Goal: Use online tool/utility: Utilize a website feature to perform a specific function

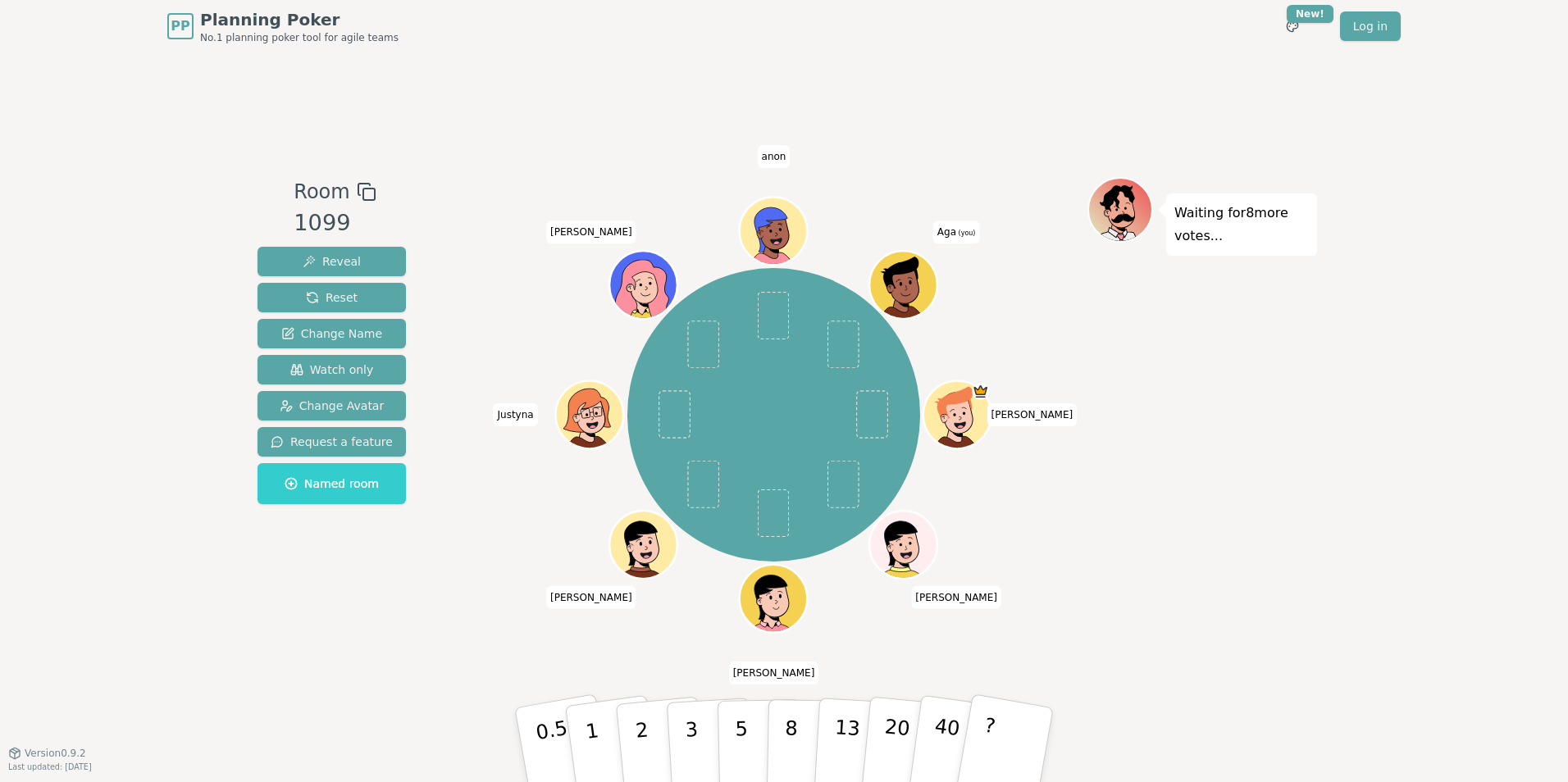
click at [916, 276] on icon at bounding box center [905, 280] width 53 height 8
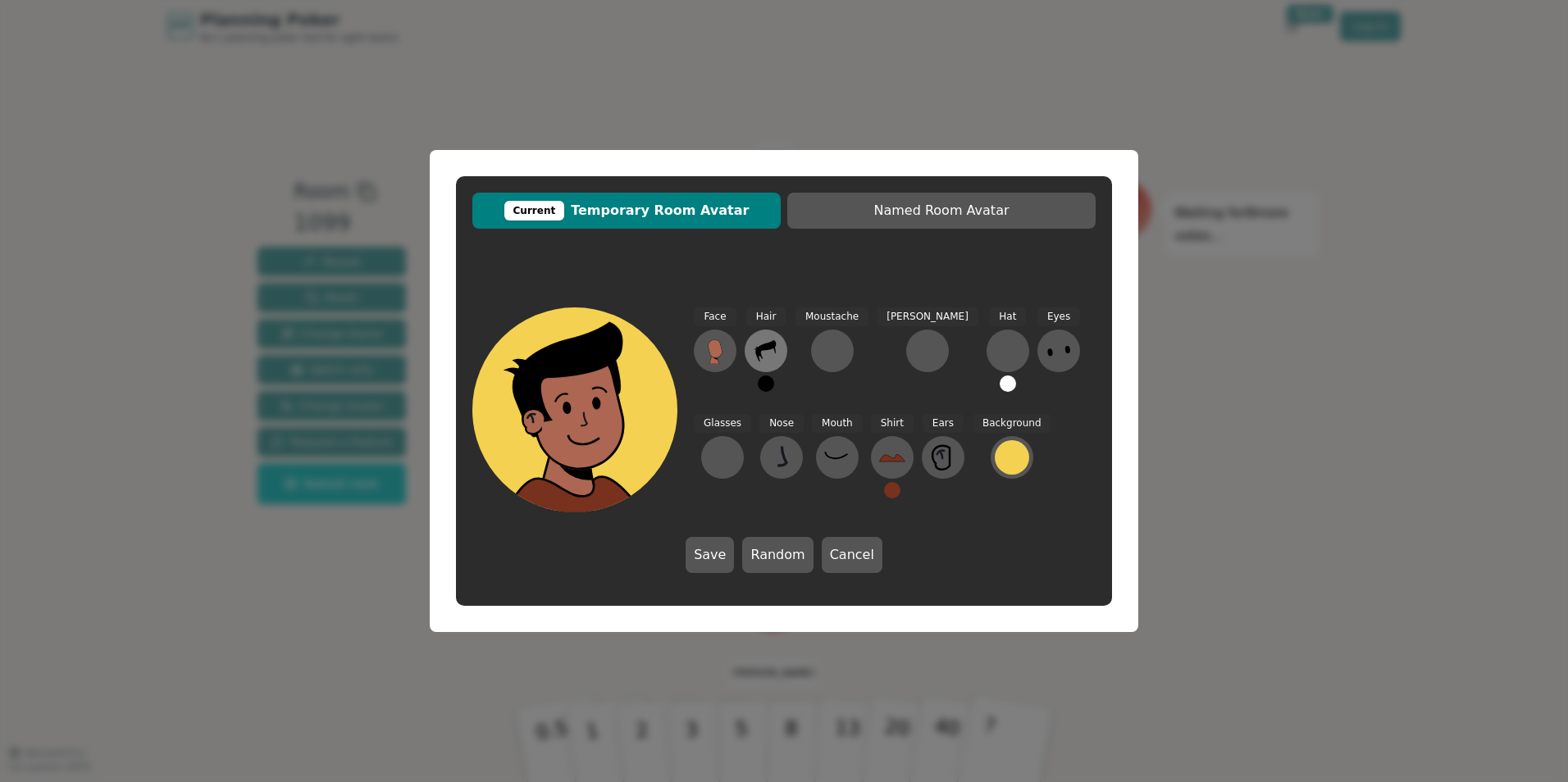
click at [773, 355] on icon at bounding box center [766, 351] width 26 height 26
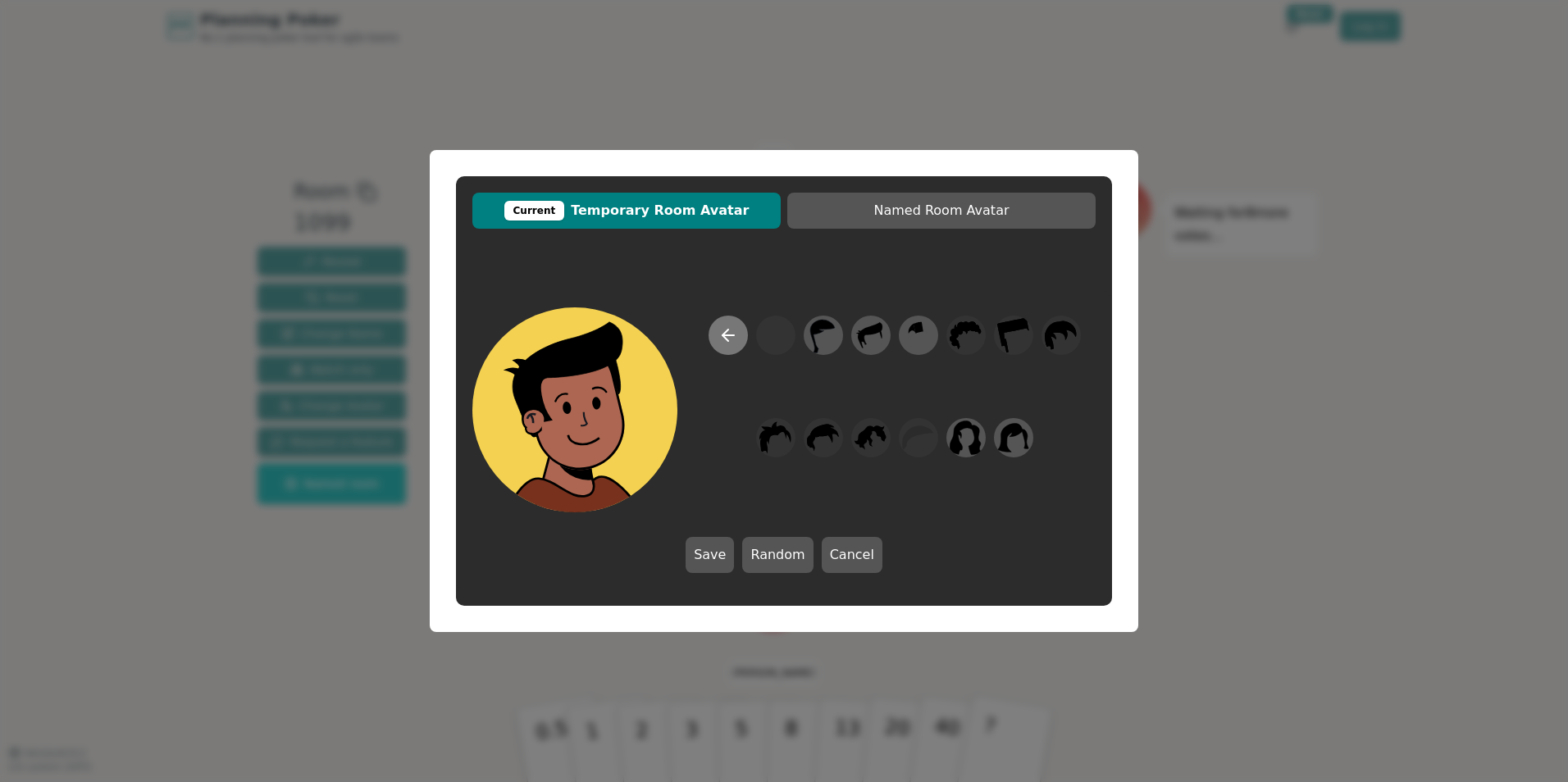
click at [723, 323] on button at bounding box center [728, 335] width 40 height 40
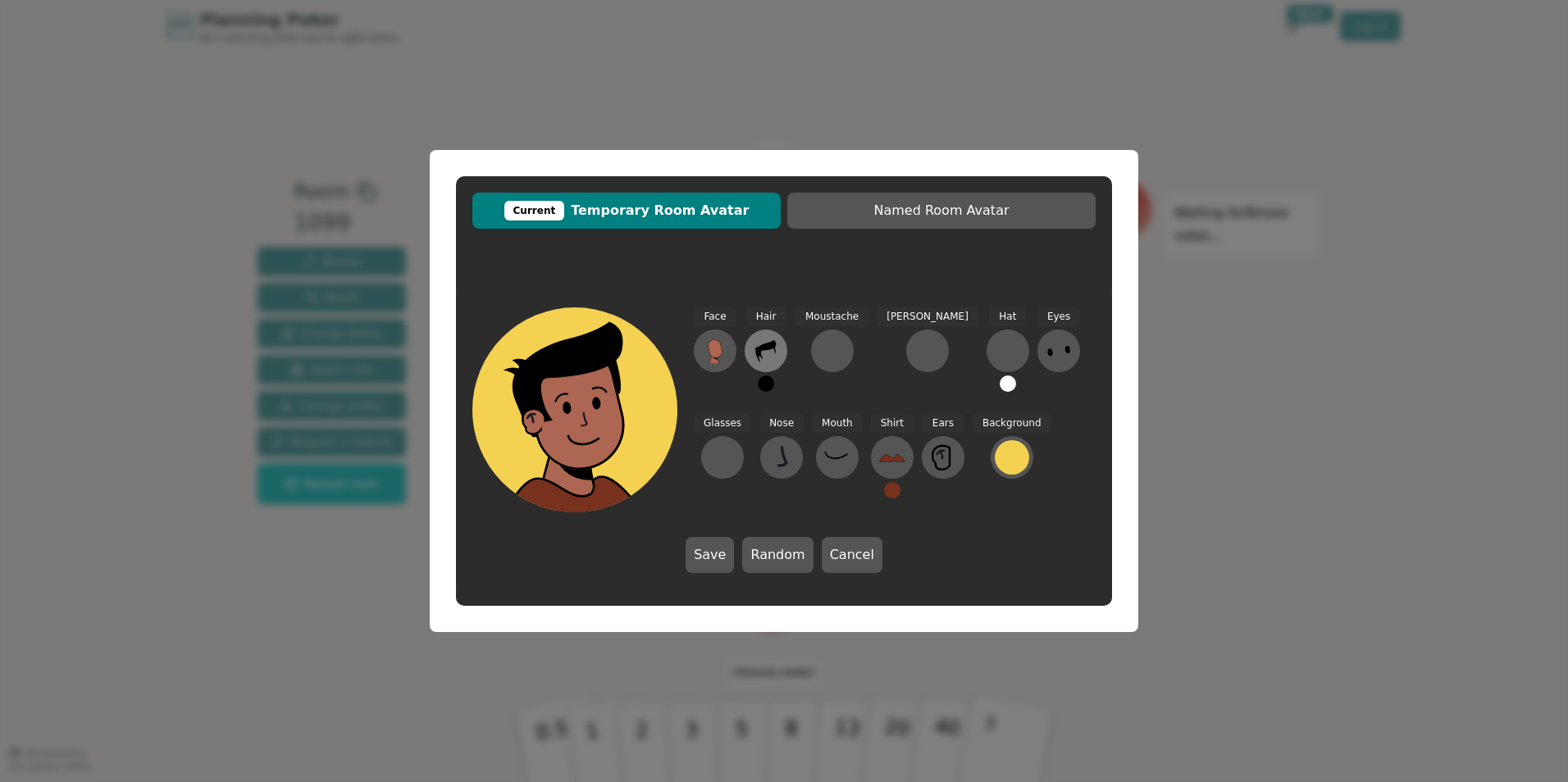
click at [769, 352] on icon at bounding box center [766, 351] width 26 height 26
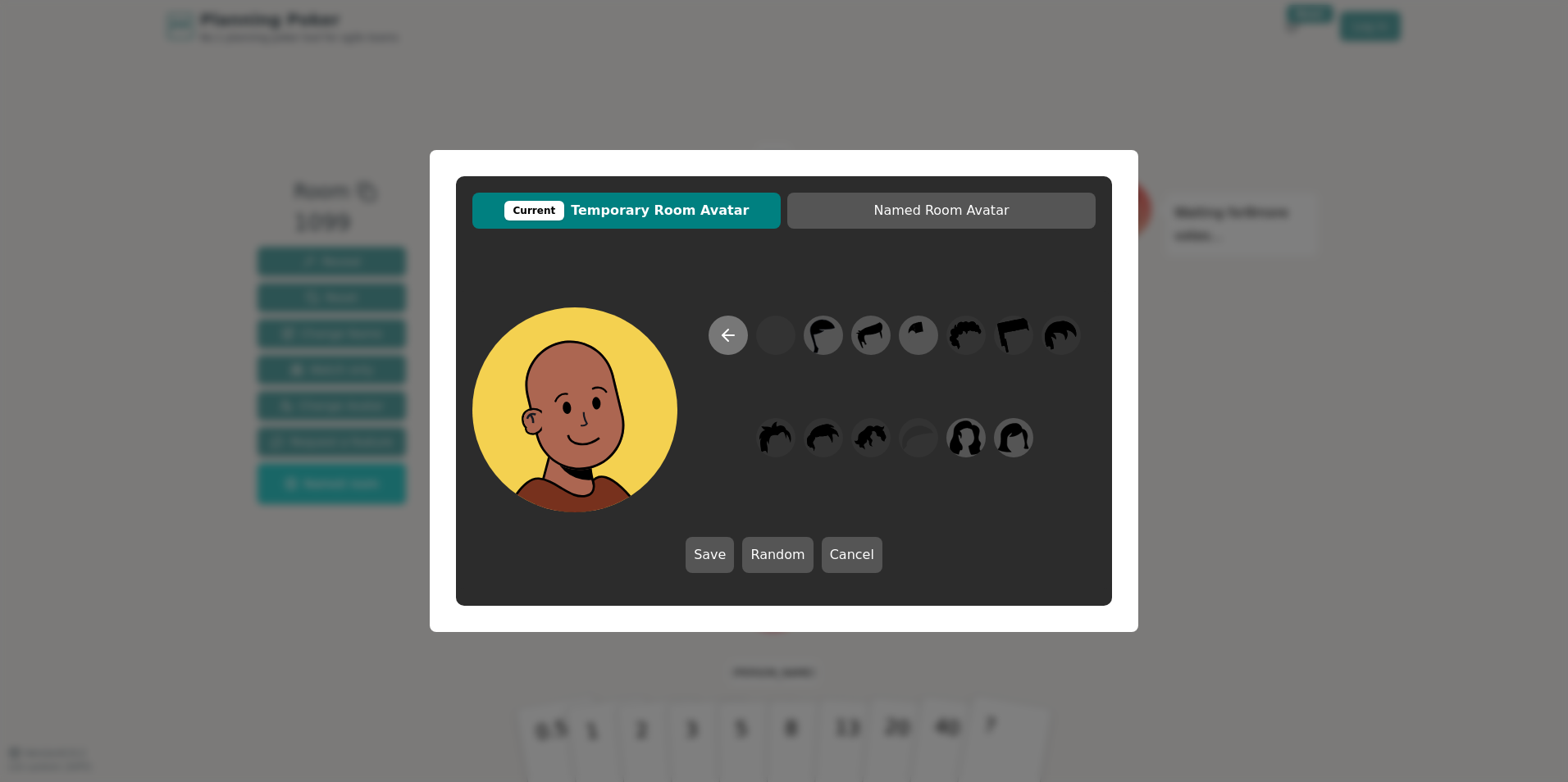
click at [731, 339] on icon at bounding box center [728, 335] width 20 height 20
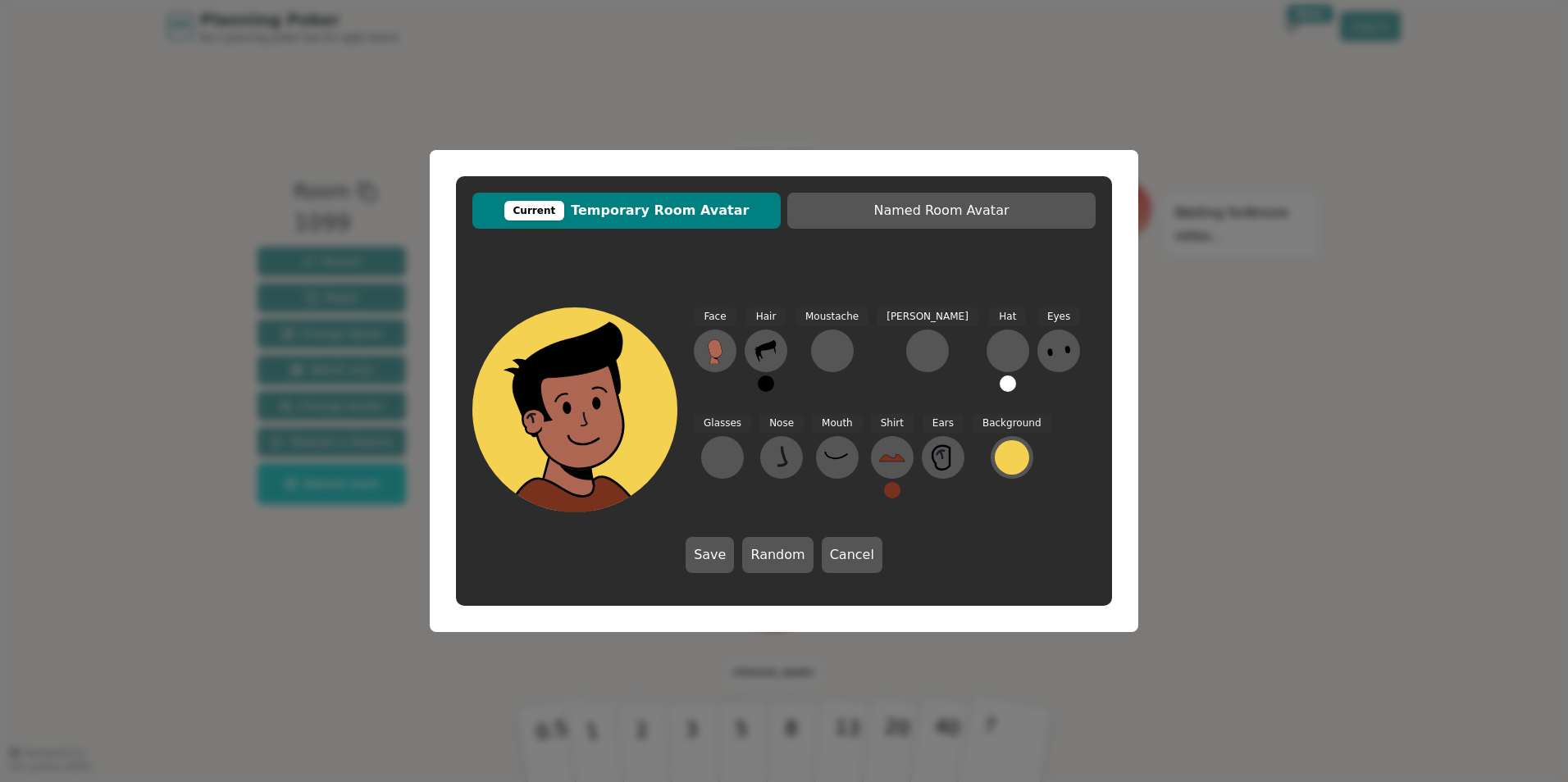
click at [1216, 450] on div "Current Temporary Room Avatar Named Room Avatar Face Hair Moustache [PERSON_NAM…" at bounding box center [784, 391] width 1568 height 782
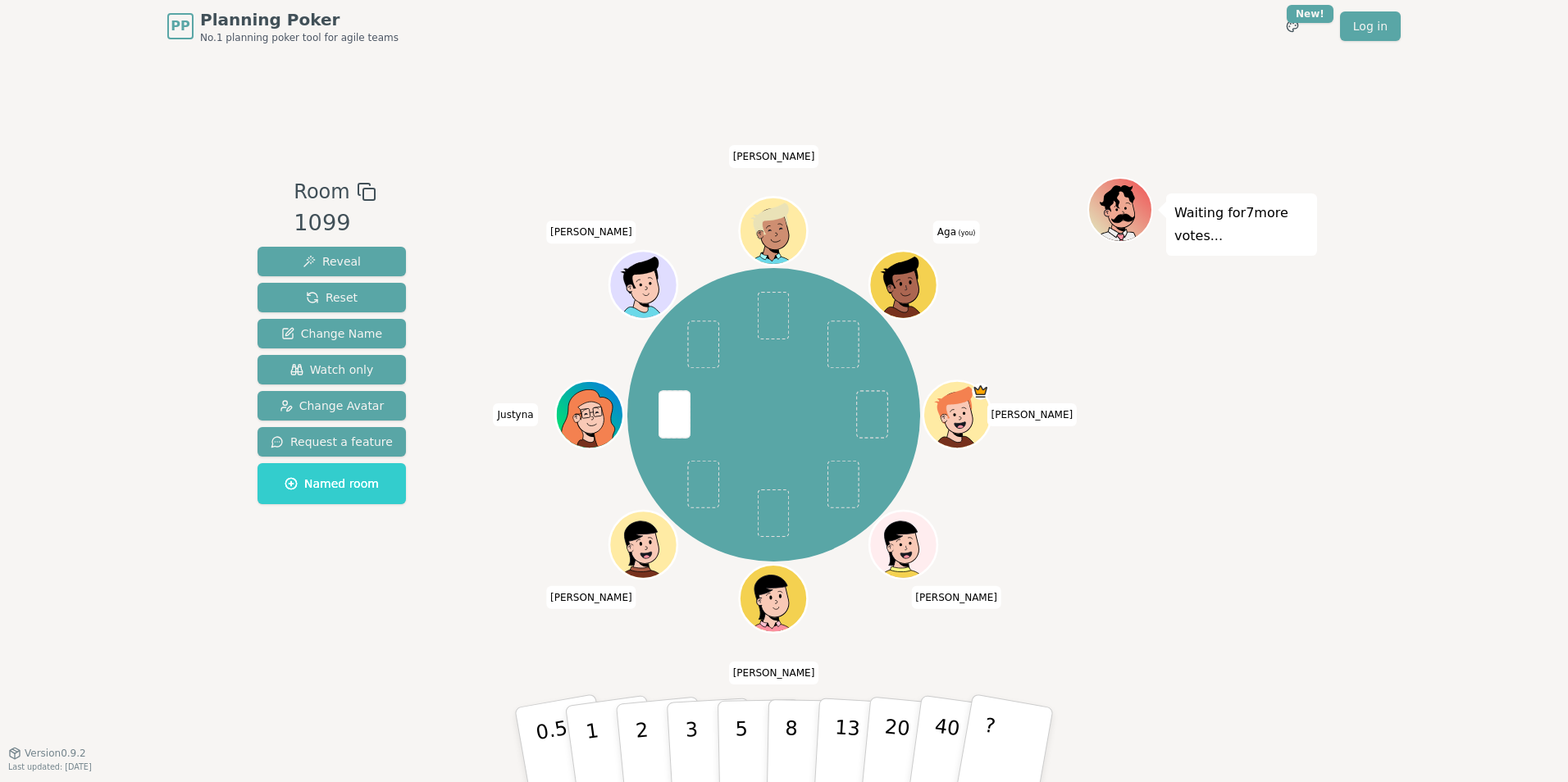
click at [894, 280] on icon at bounding box center [905, 283] width 65 height 8
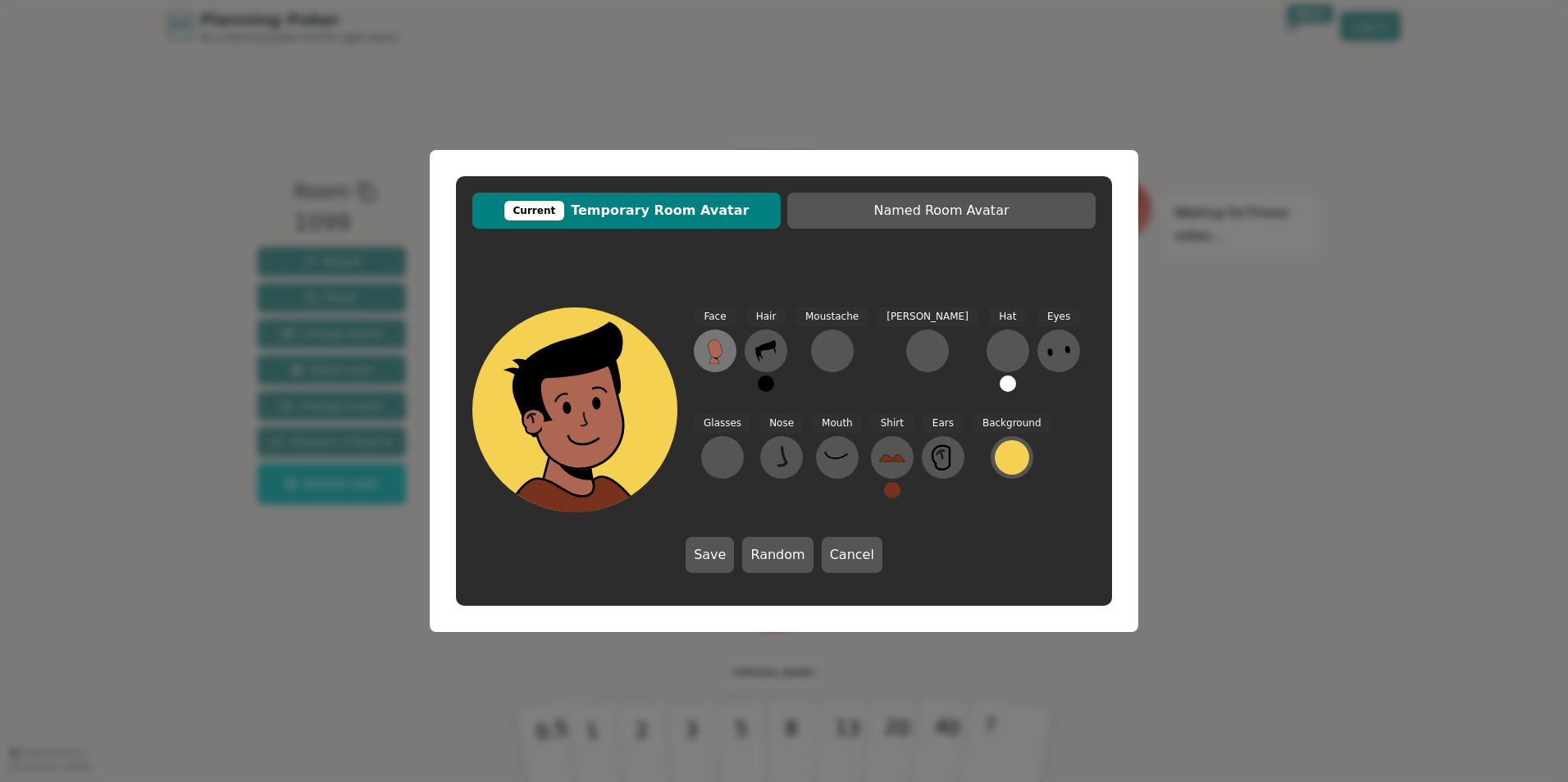
click at [719, 352] on icon at bounding box center [714, 348] width 14 height 18
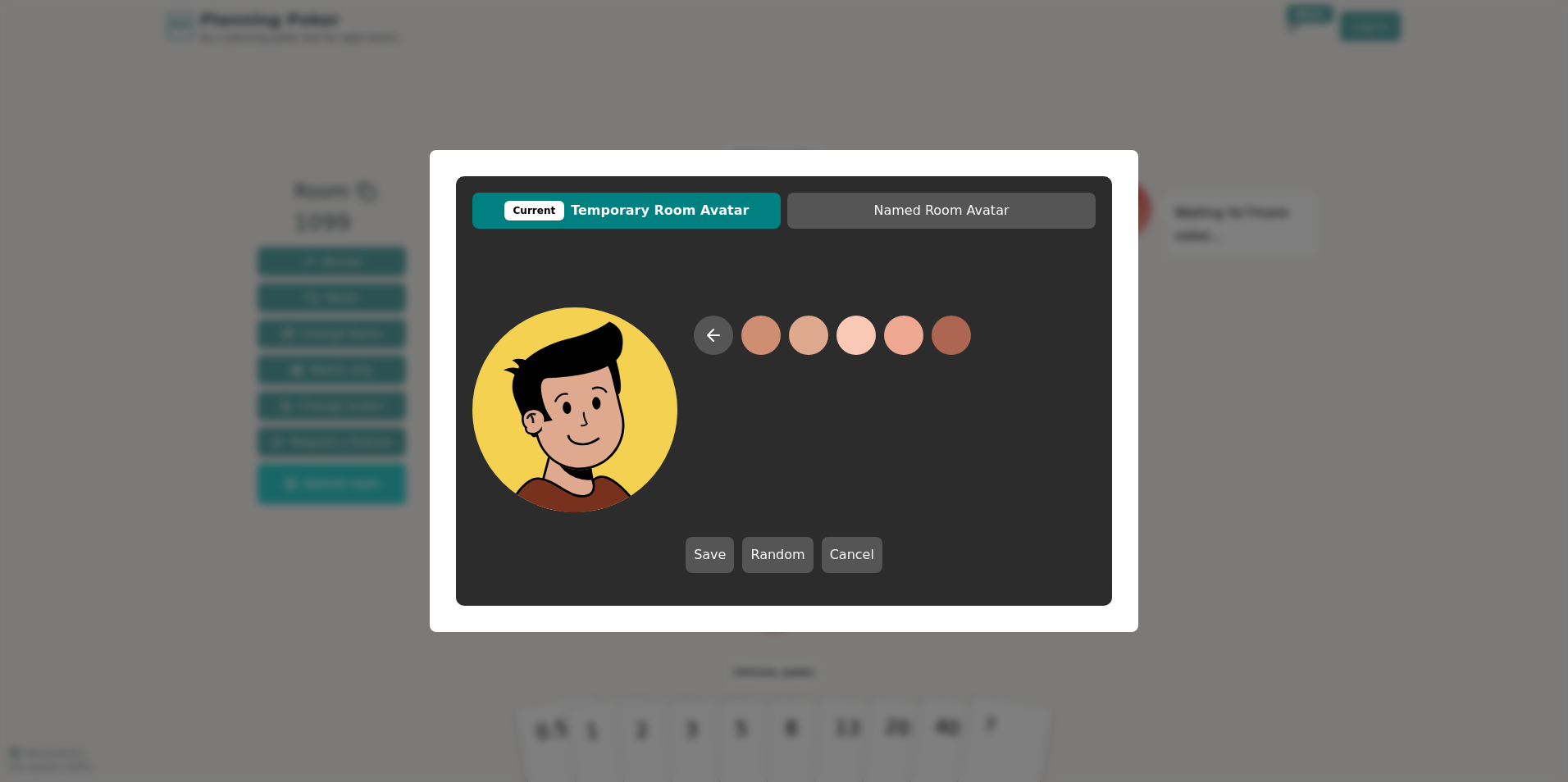
click at [813, 338] on button at bounding box center [809, 335] width 40 height 40
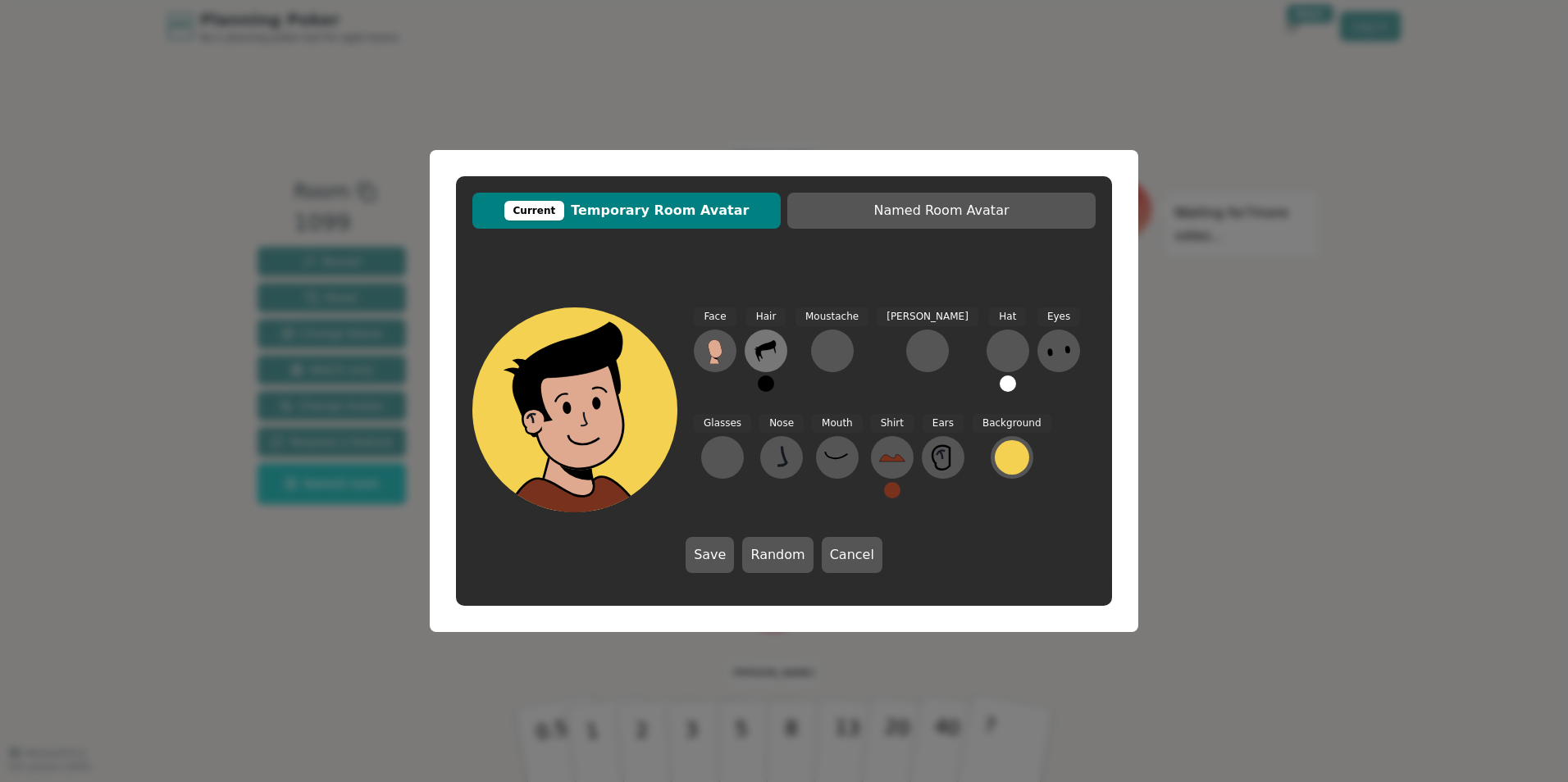
click at [762, 347] on icon at bounding box center [766, 351] width 21 height 22
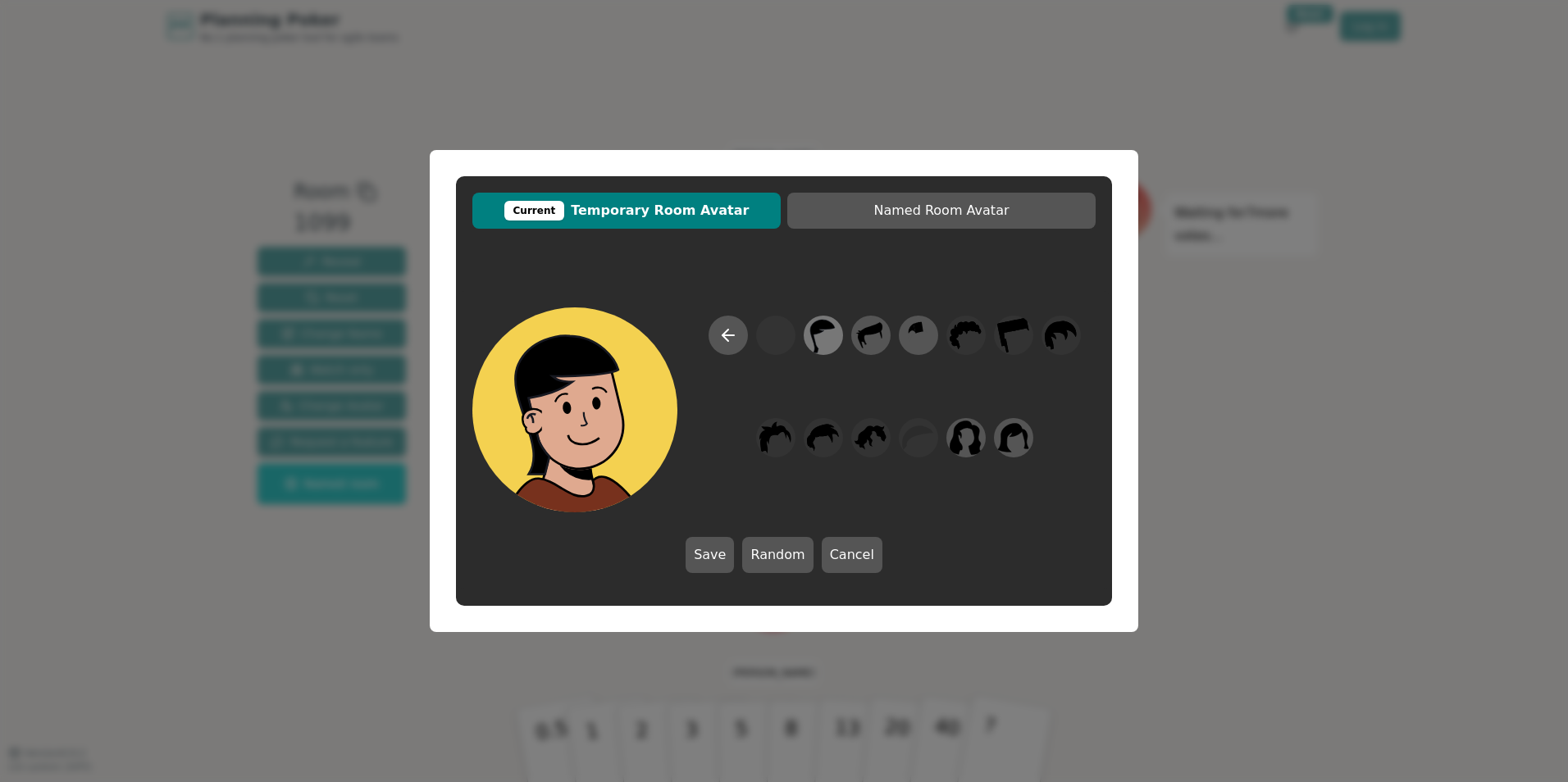
click at [828, 335] on icon at bounding box center [823, 335] width 32 height 37
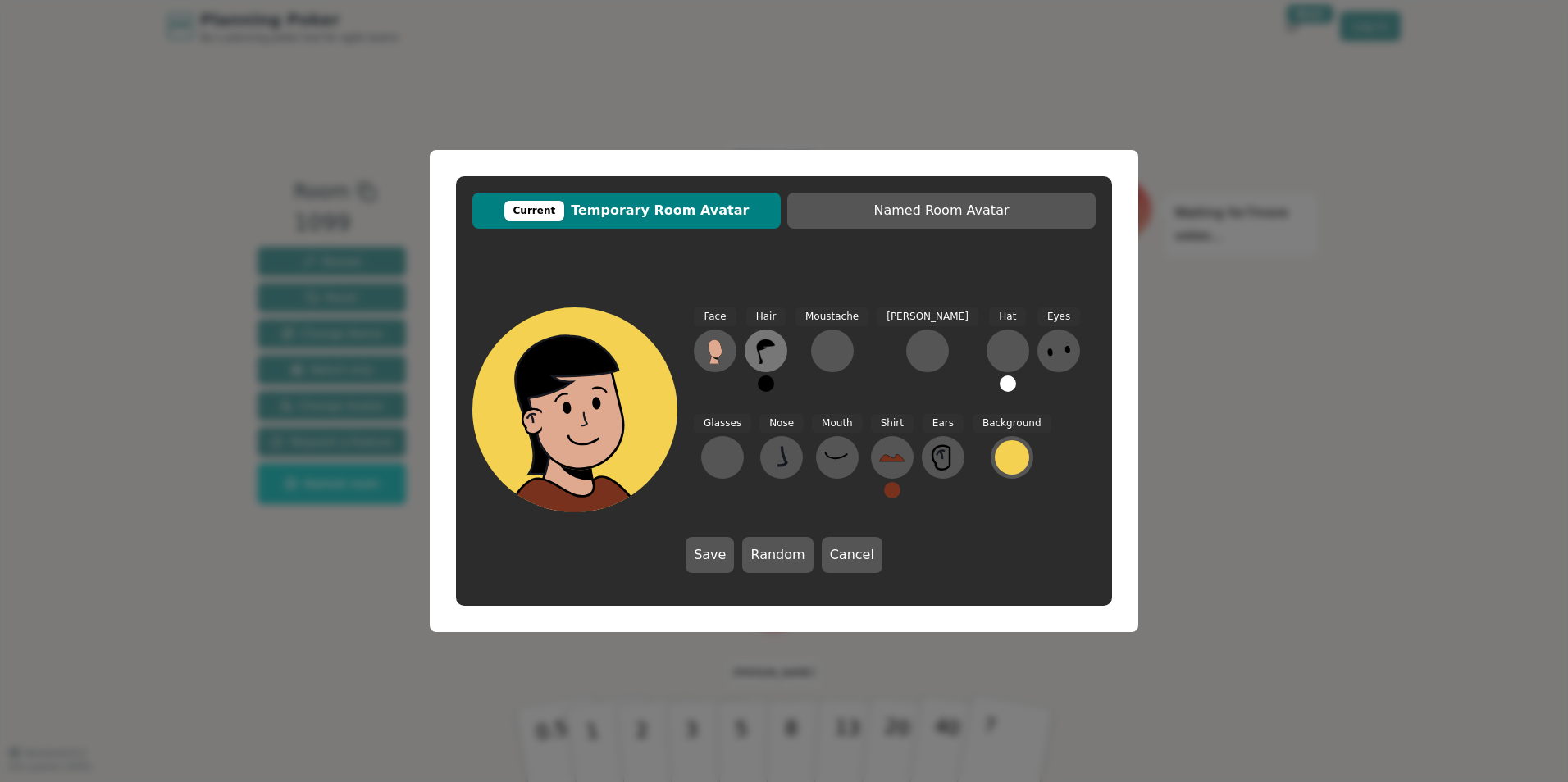
click at [756, 345] on icon at bounding box center [766, 351] width 26 height 26
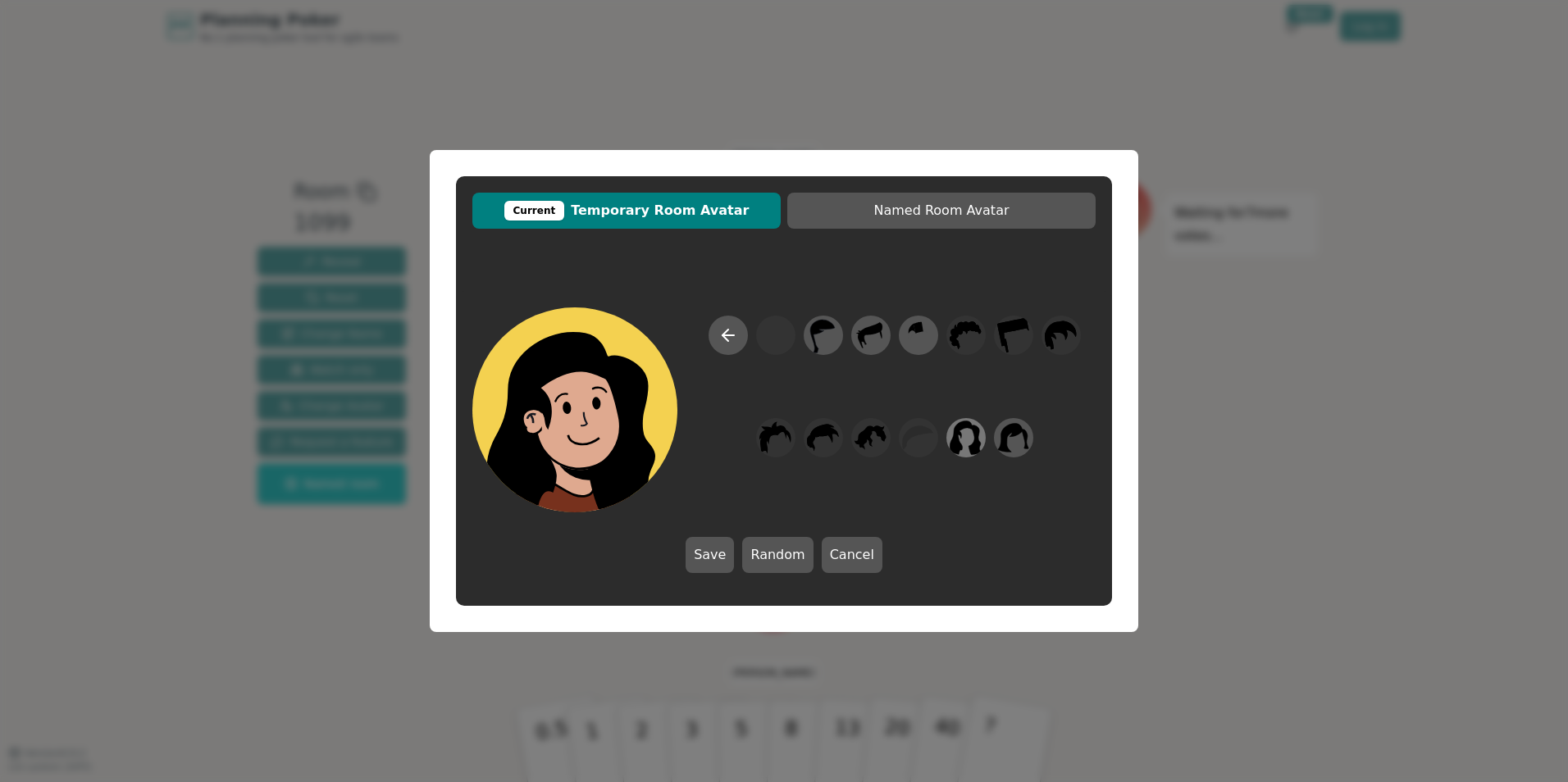
click at [958, 434] on icon at bounding box center [966, 438] width 32 height 34
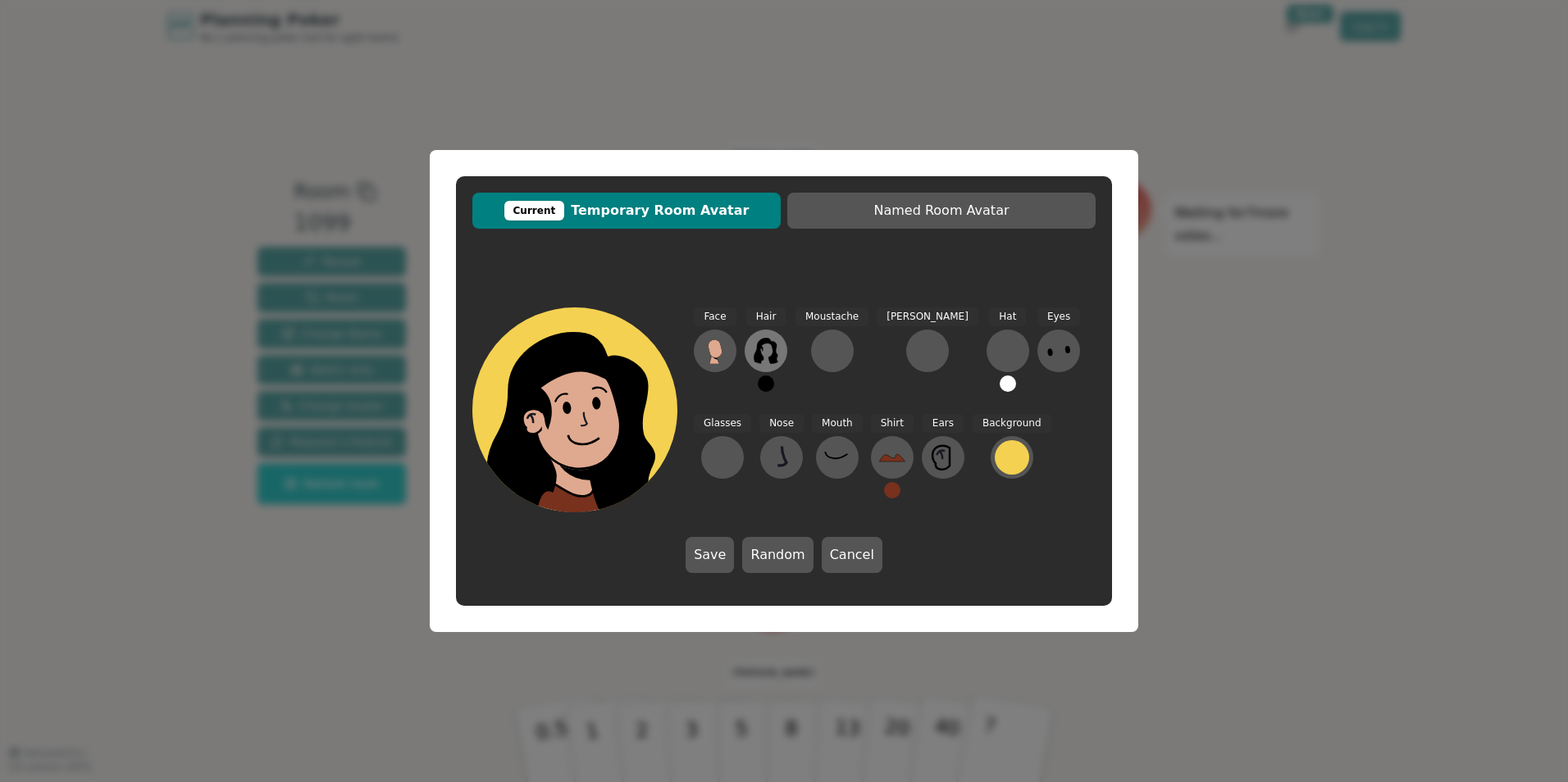
click at [764, 351] on icon at bounding box center [766, 351] width 26 height 26
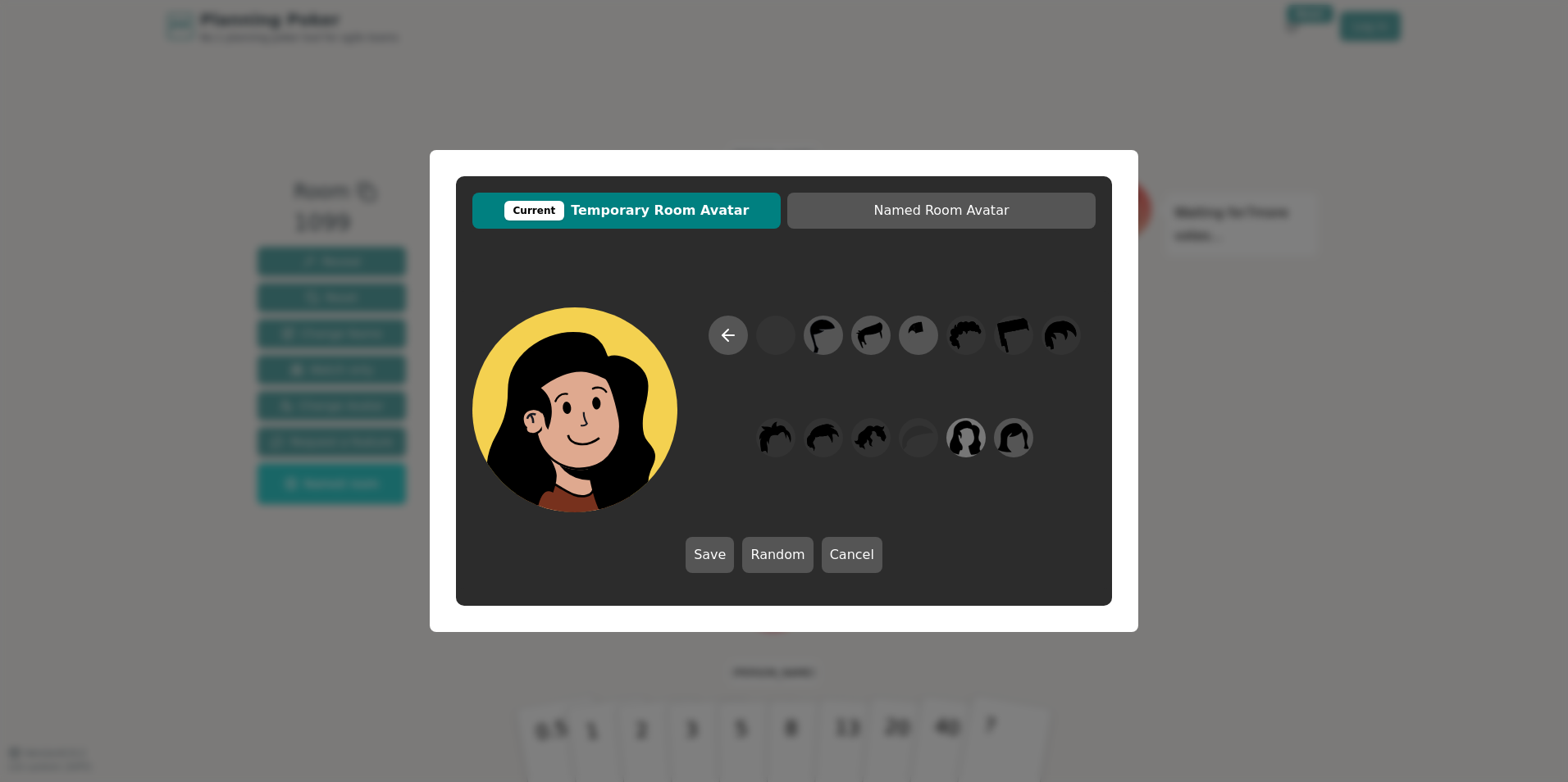
click at [959, 441] on icon at bounding box center [966, 438] width 32 height 34
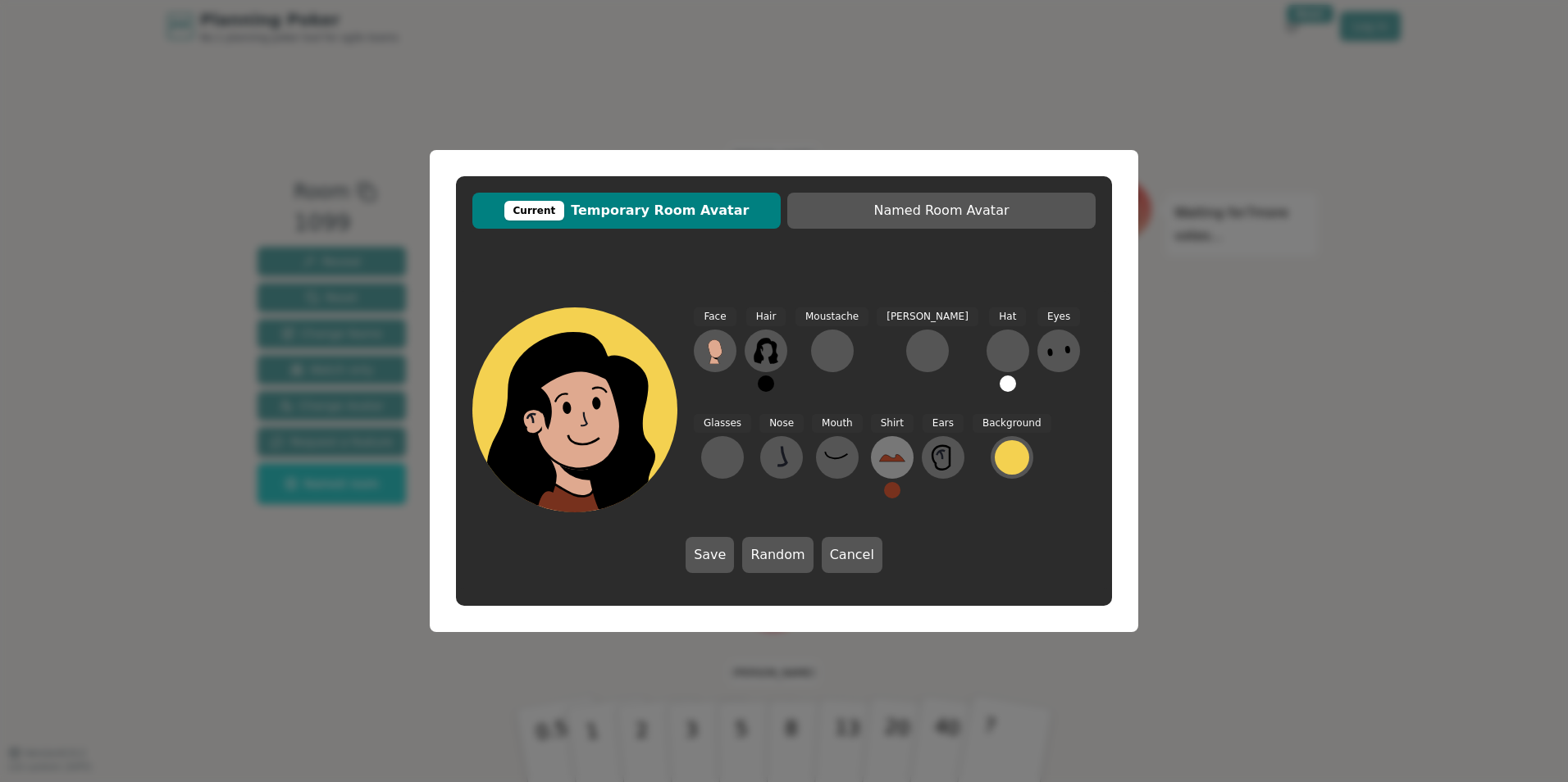
click at [879, 461] on icon at bounding box center [892, 457] width 26 height 8
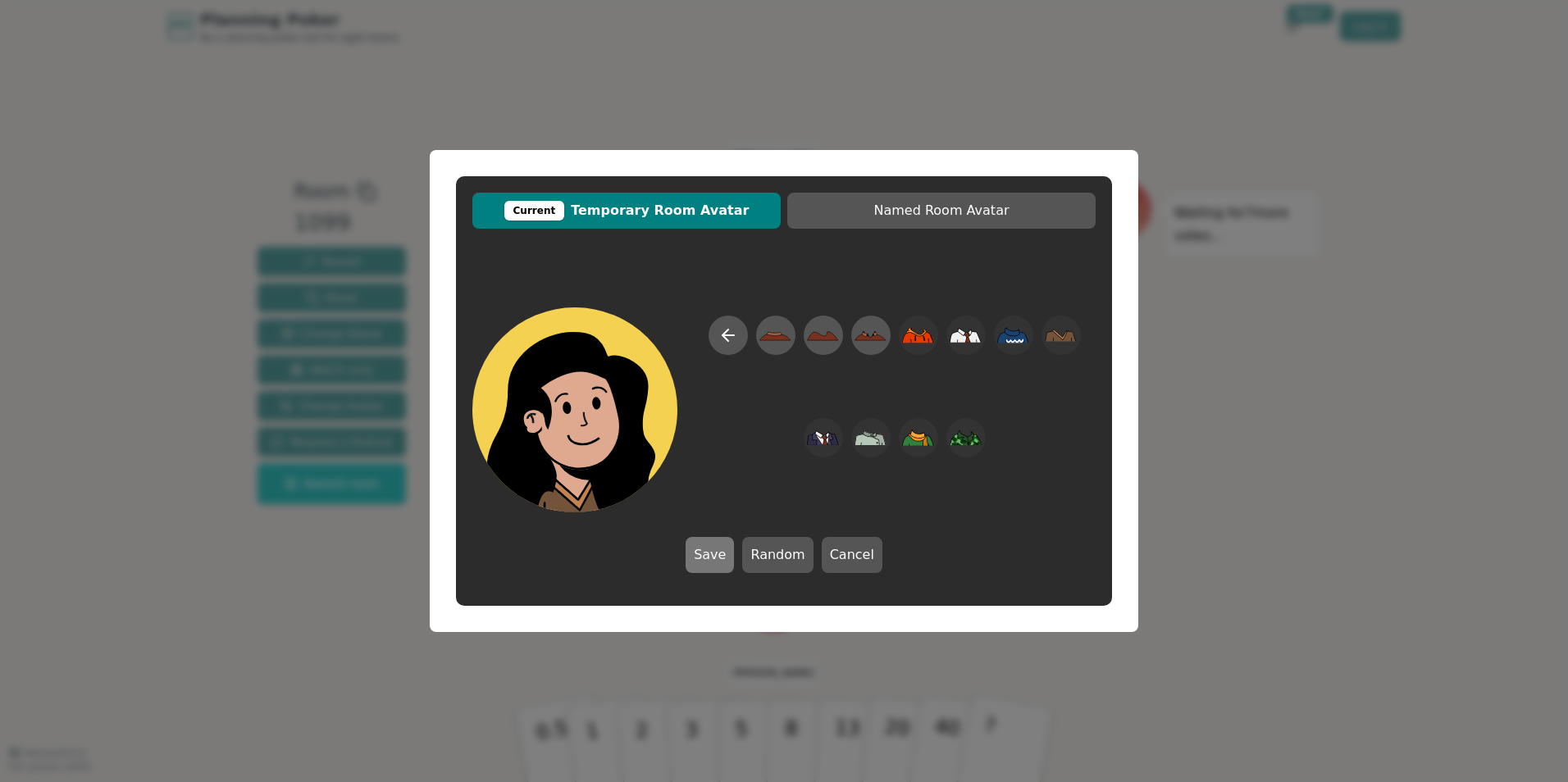
click at [719, 552] on button "Save" at bounding box center [710, 555] width 48 height 36
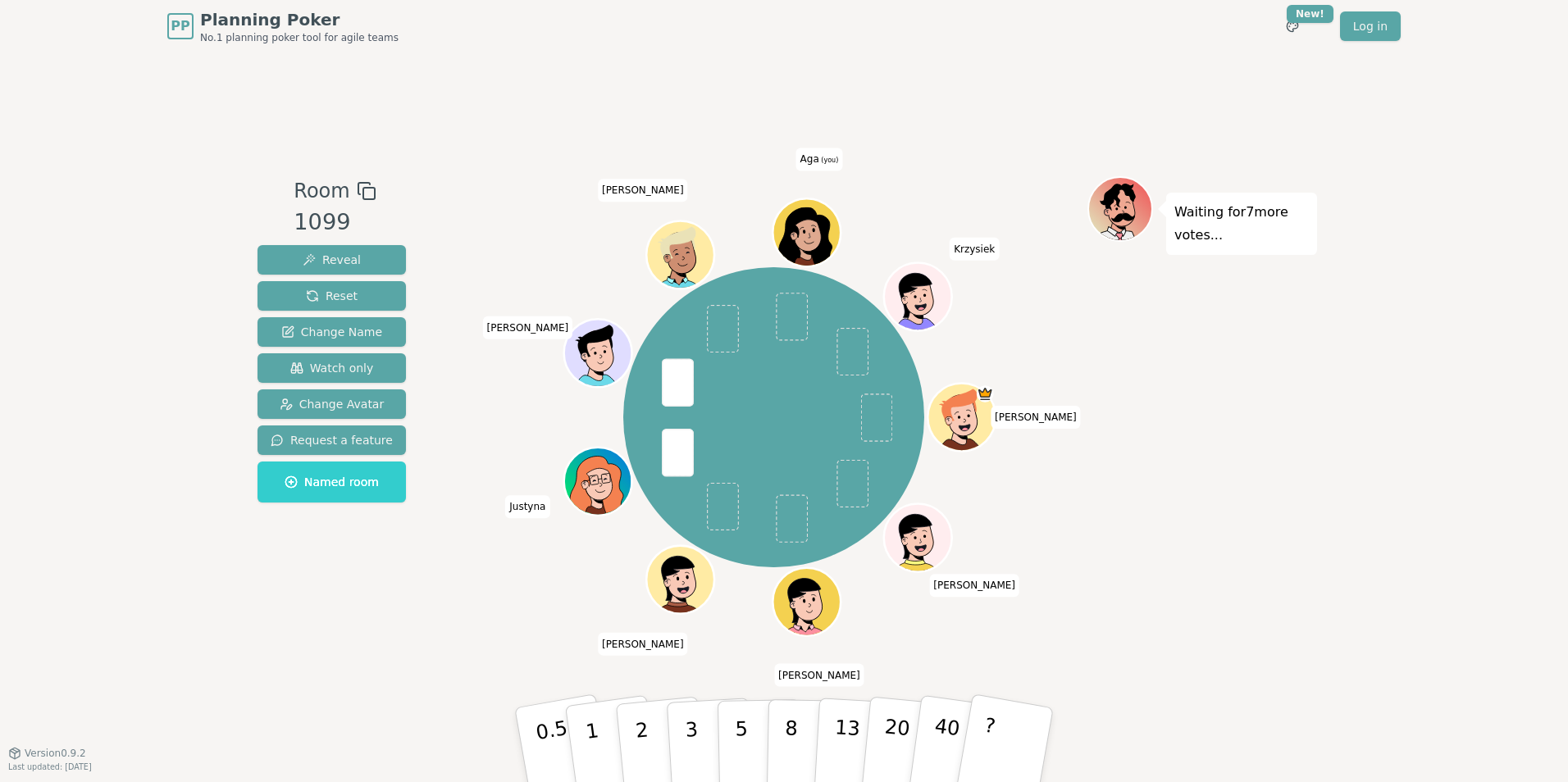
click at [1260, 500] on div "Waiting for 7 more votes..." at bounding box center [1202, 403] width 229 height 453
click at [743, 724] on p "5" at bounding box center [742, 745] width 14 height 89
click at [1163, 563] on div "Waiting for 4 more votes..." at bounding box center [1202, 403] width 229 height 453
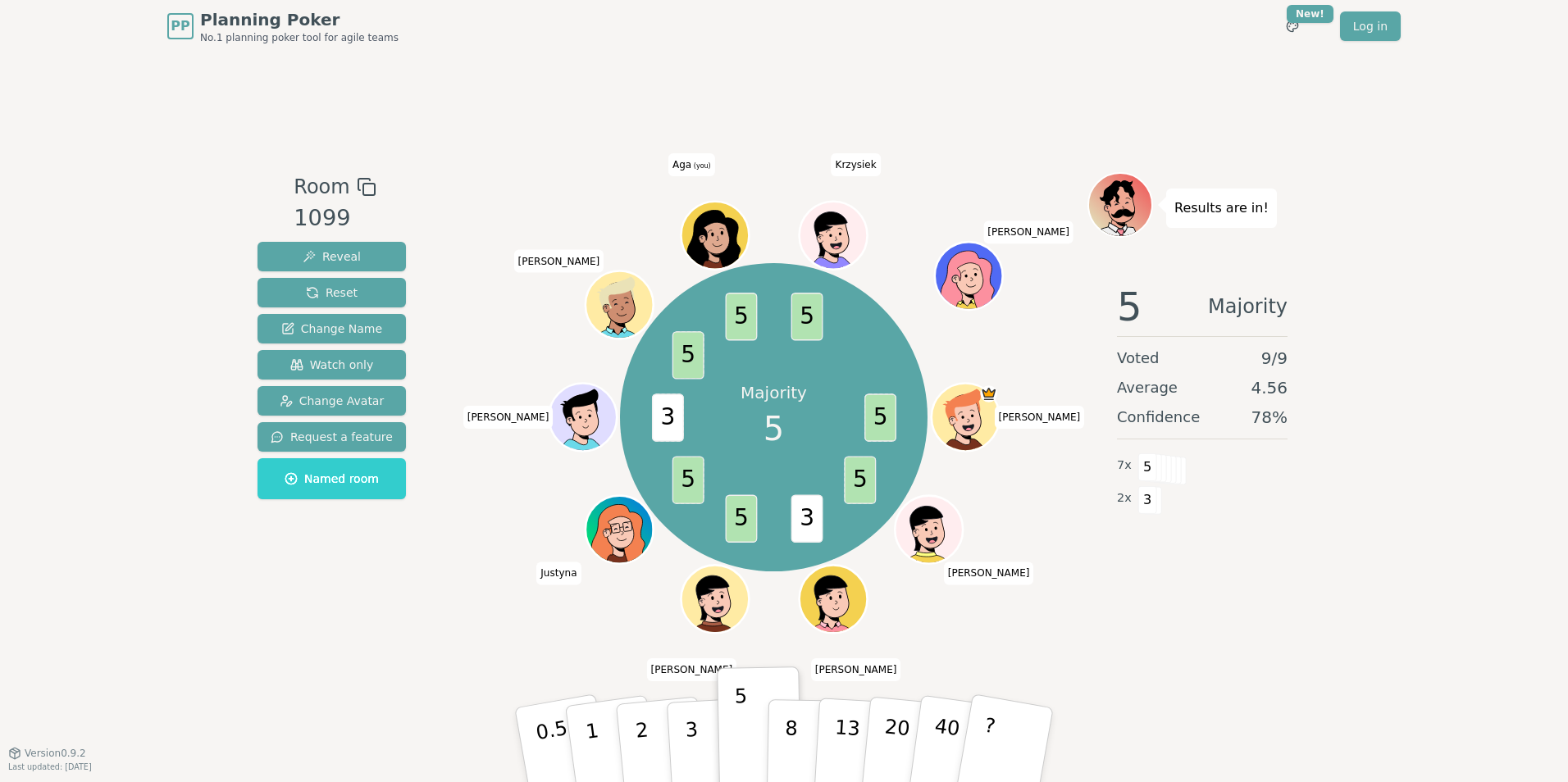
click at [543, 155] on div "Room 1099 Reveal Reset Change Name Watch only Change Avatar Request a feature N…" at bounding box center [783, 402] width 1066 height 700
click at [1416, 605] on div "PP Planning Poker No.1 planning poker tool for agile teams Toggle theme New! Lo…" at bounding box center [784, 391] width 1568 height 782
click at [532, 116] on div "Room 1099 Reveal Reset Change Name Watch only Change Avatar Request a feature N…" at bounding box center [783, 402] width 1066 height 700
click at [493, 94] on div "Room 1099 Reveal Reset Change Name Watch only Change Avatar Request a feature N…" at bounding box center [783, 402] width 1066 height 700
click at [441, 148] on div "Room 1099 Reveal Reset Change Name Watch only Change Avatar Request a feature N…" at bounding box center [783, 402] width 1066 height 700
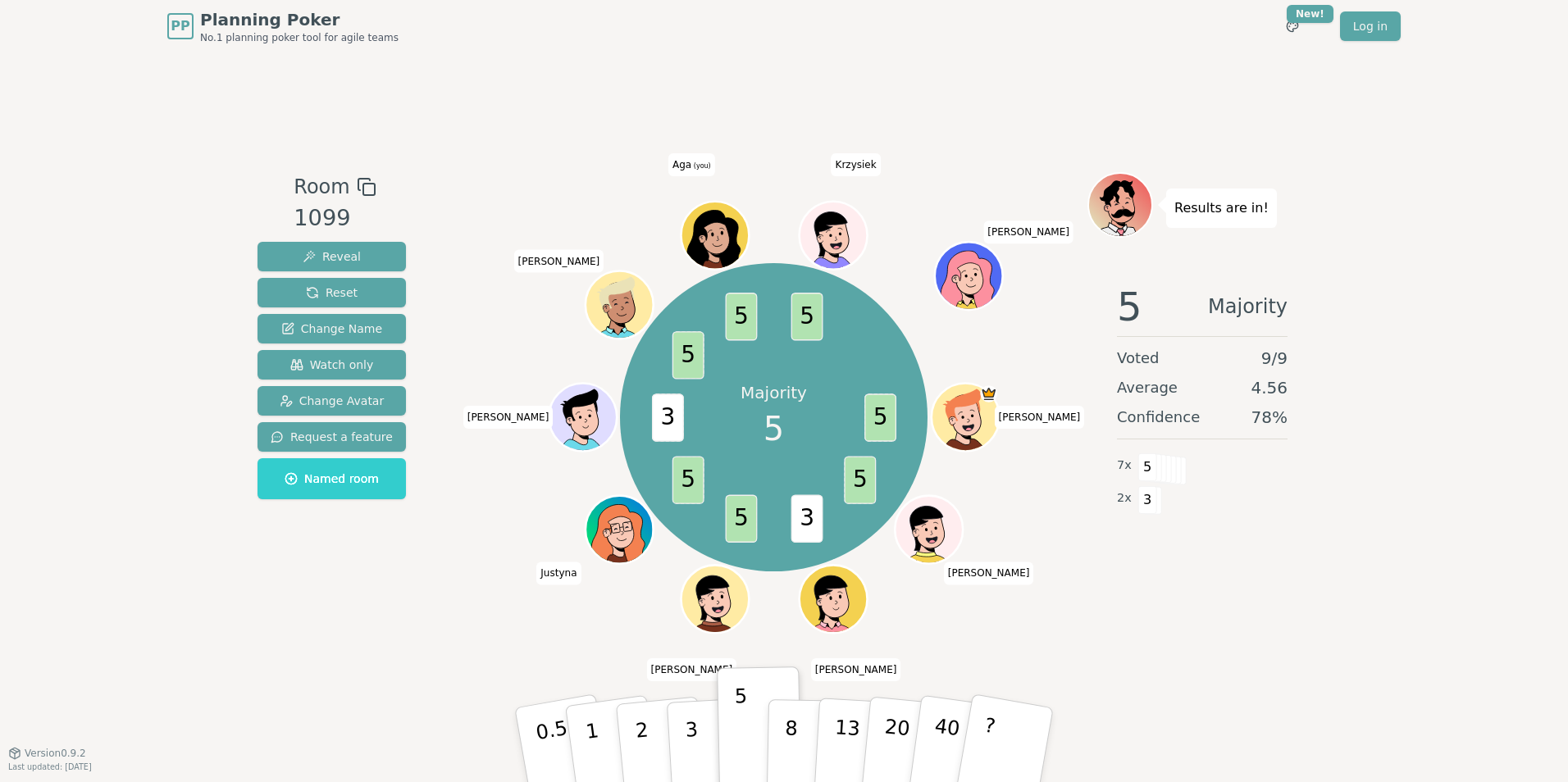
click at [448, 176] on div "Room 1099 Reveal Reset Change Name Watch only Change Avatar Request a feature N…" at bounding box center [783, 402] width 1066 height 461
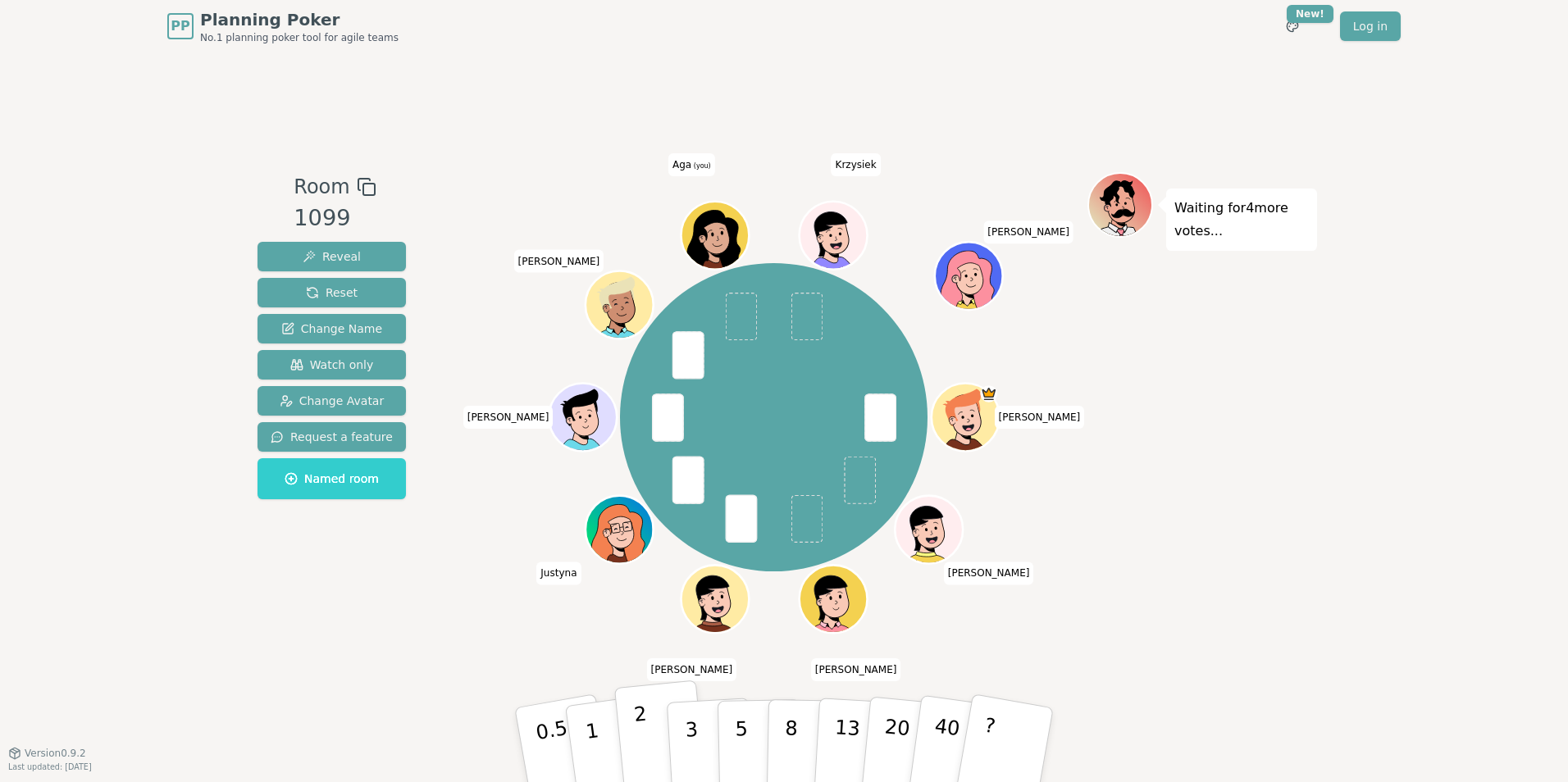
click at [640, 735] on p "2" at bounding box center [644, 748] width 22 height 90
click at [1364, 571] on div "PP Planning Poker No.1 planning poker tool for agile teams Toggle theme New! Lo…" at bounding box center [784, 391] width 1568 height 782
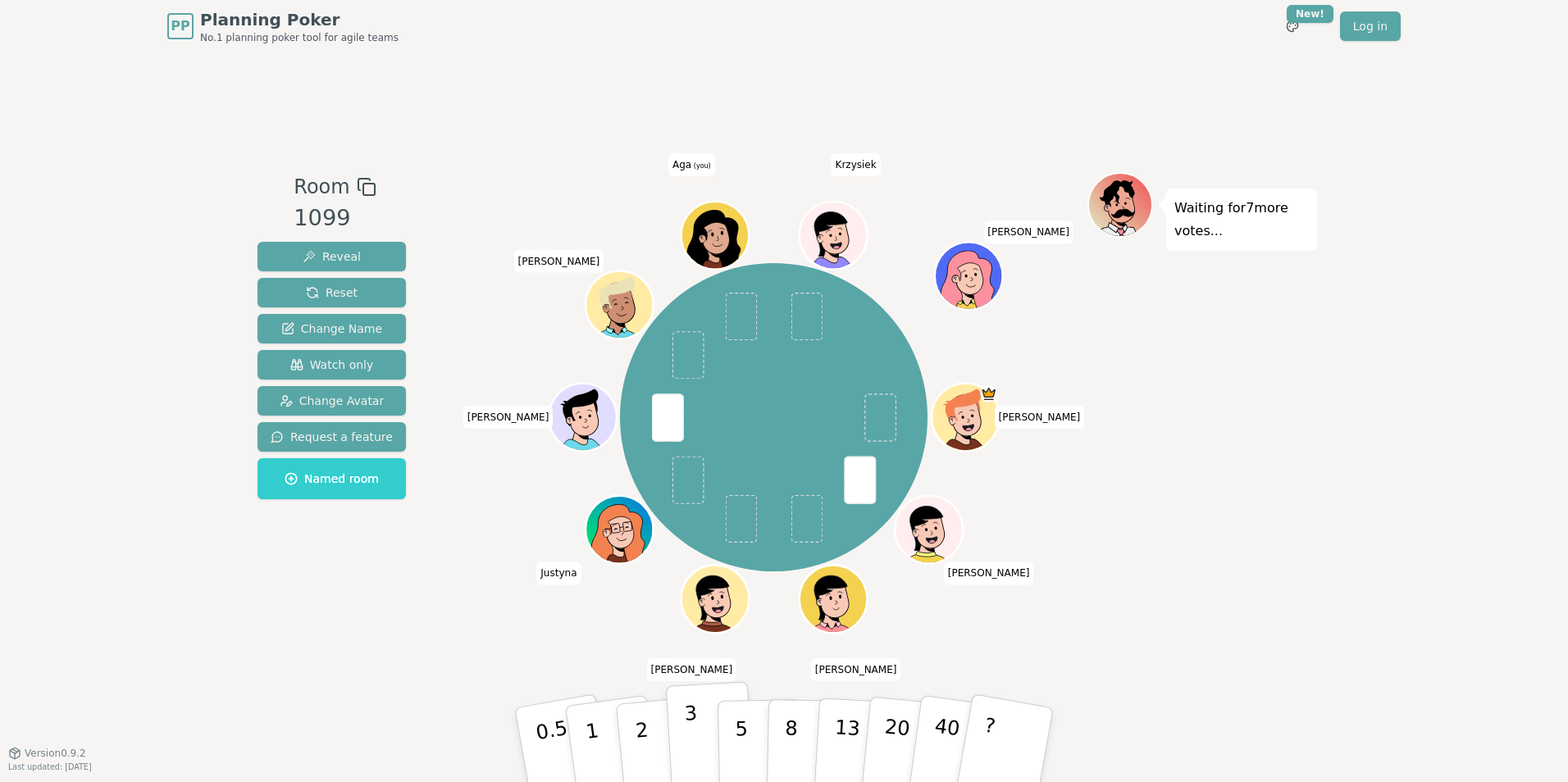
click at [688, 748] on p "3" at bounding box center [693, 747] width 18 height 90
